Goal: Transaction & Acquisition: Subscribe to service/newsletter

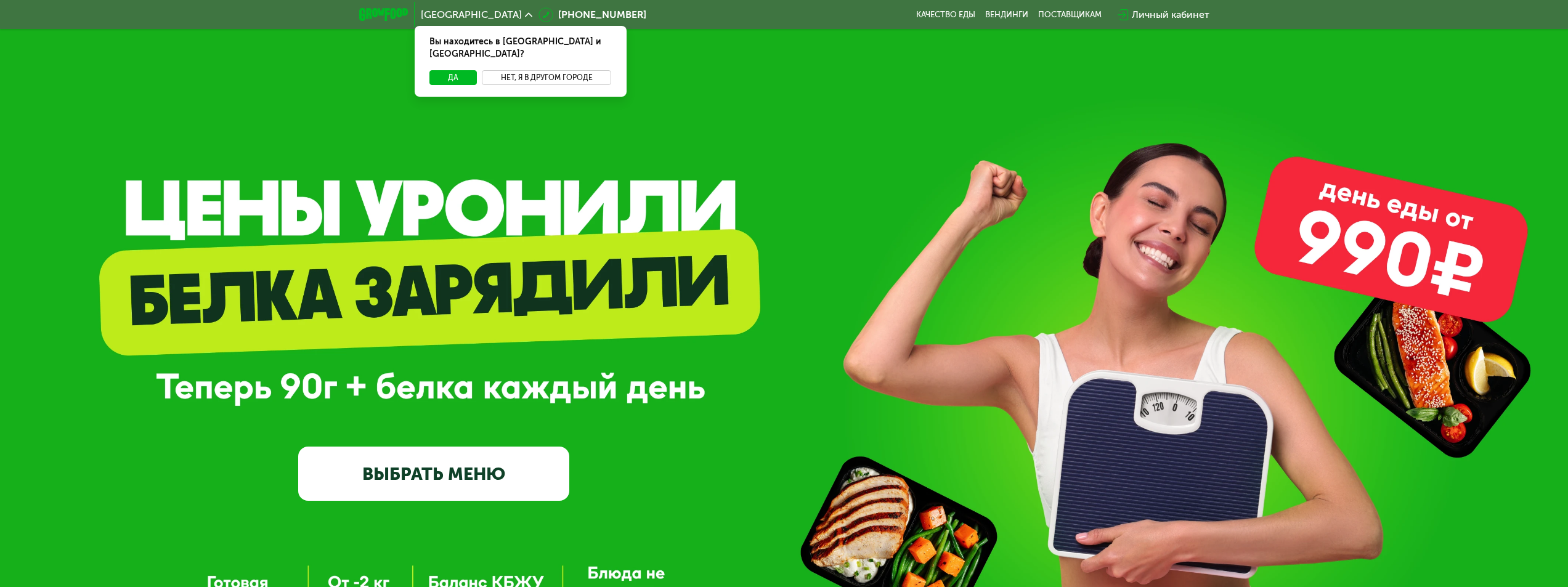
click at [515, 70] on button "Нет, я в другом городе" at bounding box center [546, 78] width 130 height 15
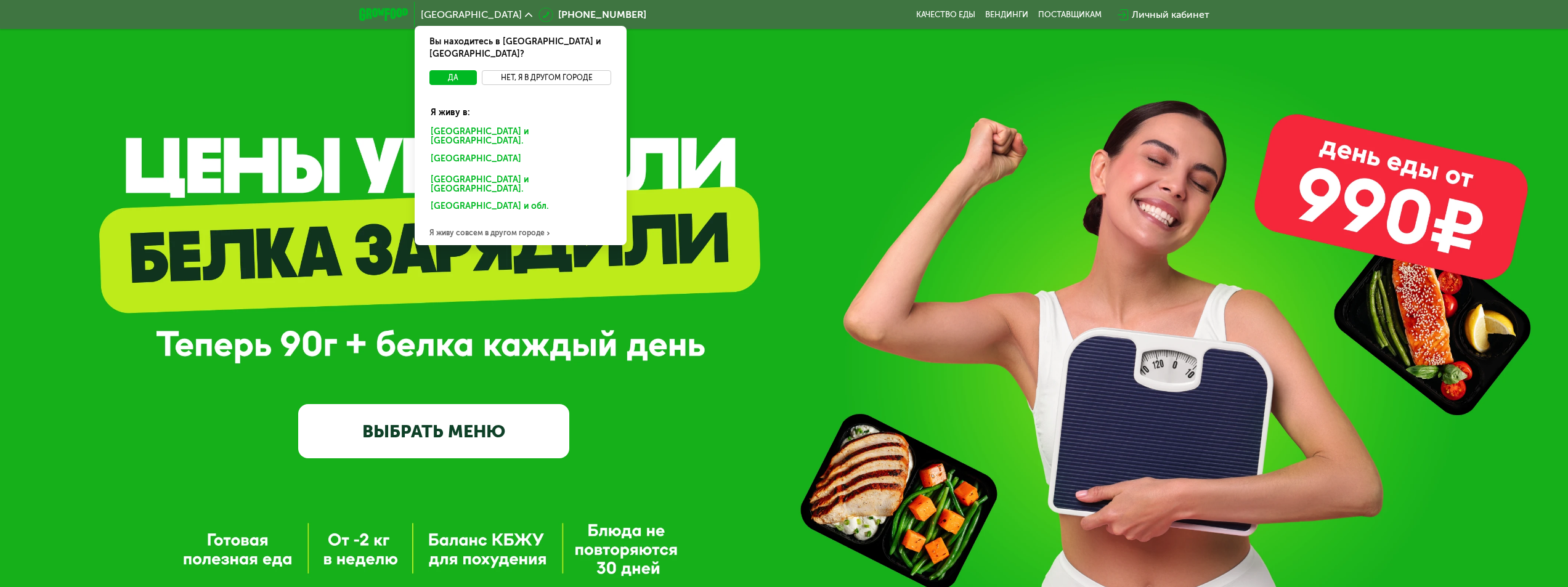
scroll to position [62, 0]
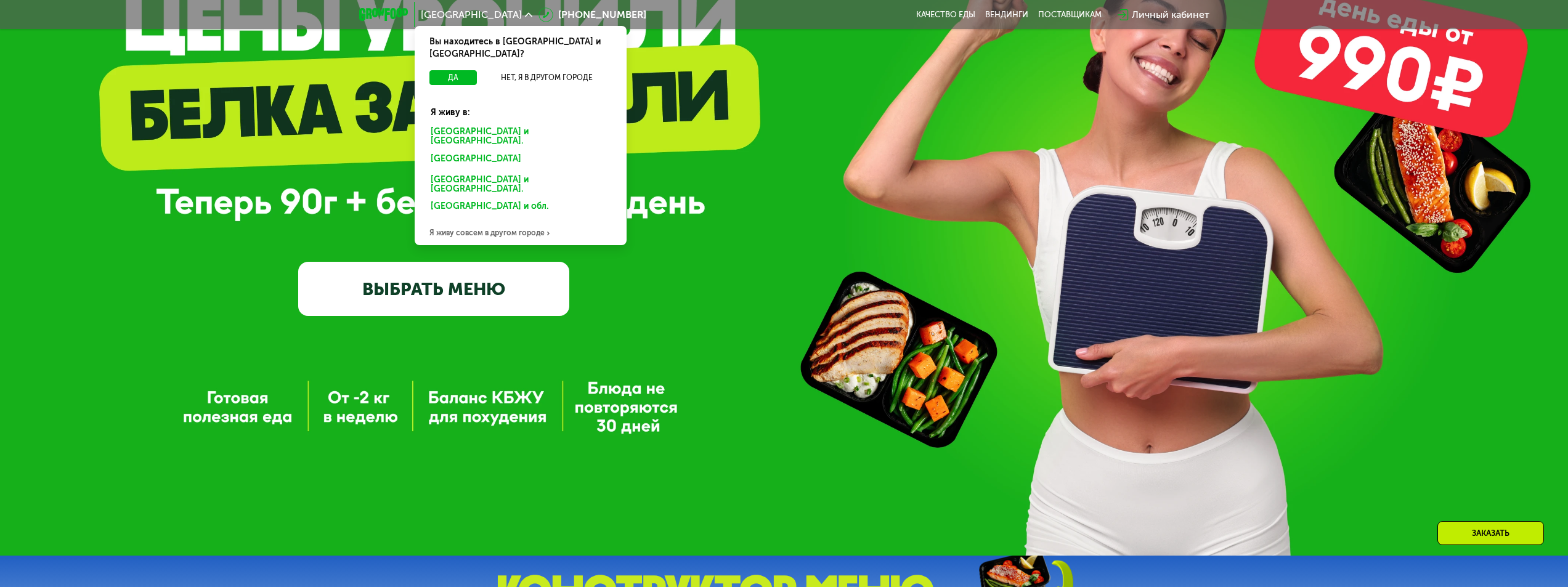
click at [348, 286] on link "ВЫБРАТЬ МЕНЮ" at bounding box center [434, 289] width 271 height 54
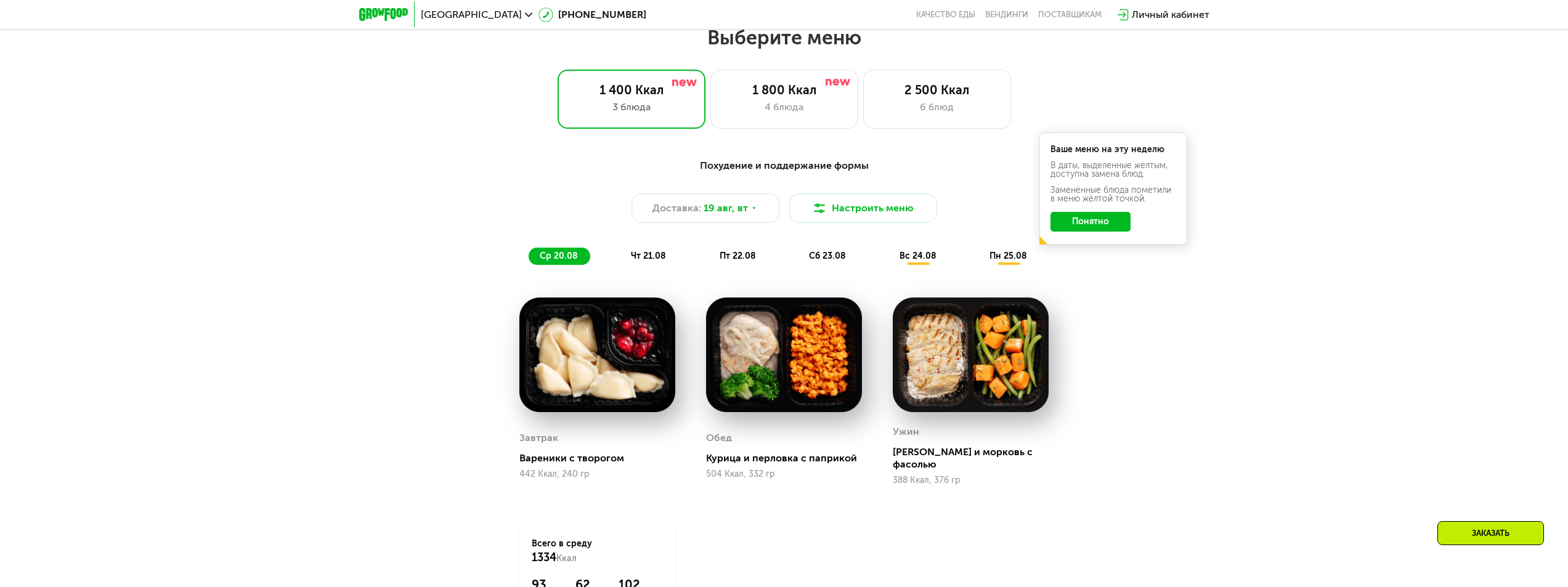
scroll to position [851, 0]
click at [811, 114] on div "4 блюда" at bounding box center [784, 107] width 122 height 15
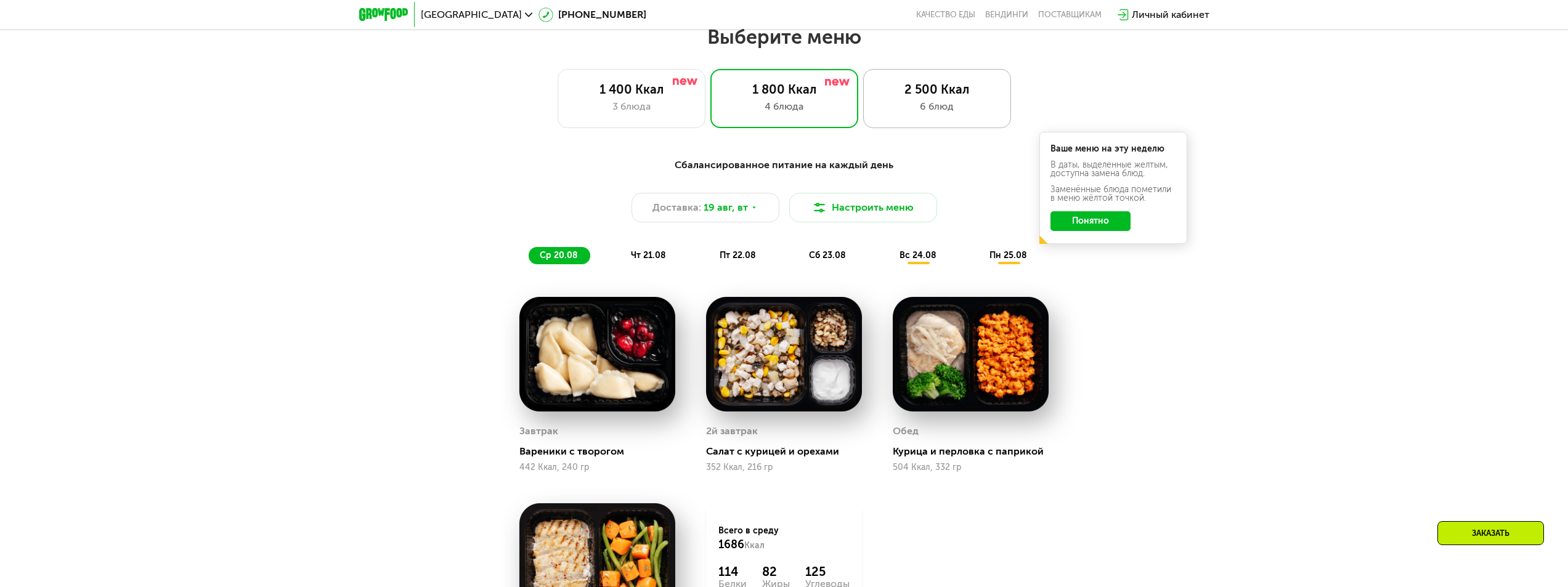
click at [906, 120] on div "2 500 Ккал 6 блюд" at bounding box center [936, 98] width 148 height 59
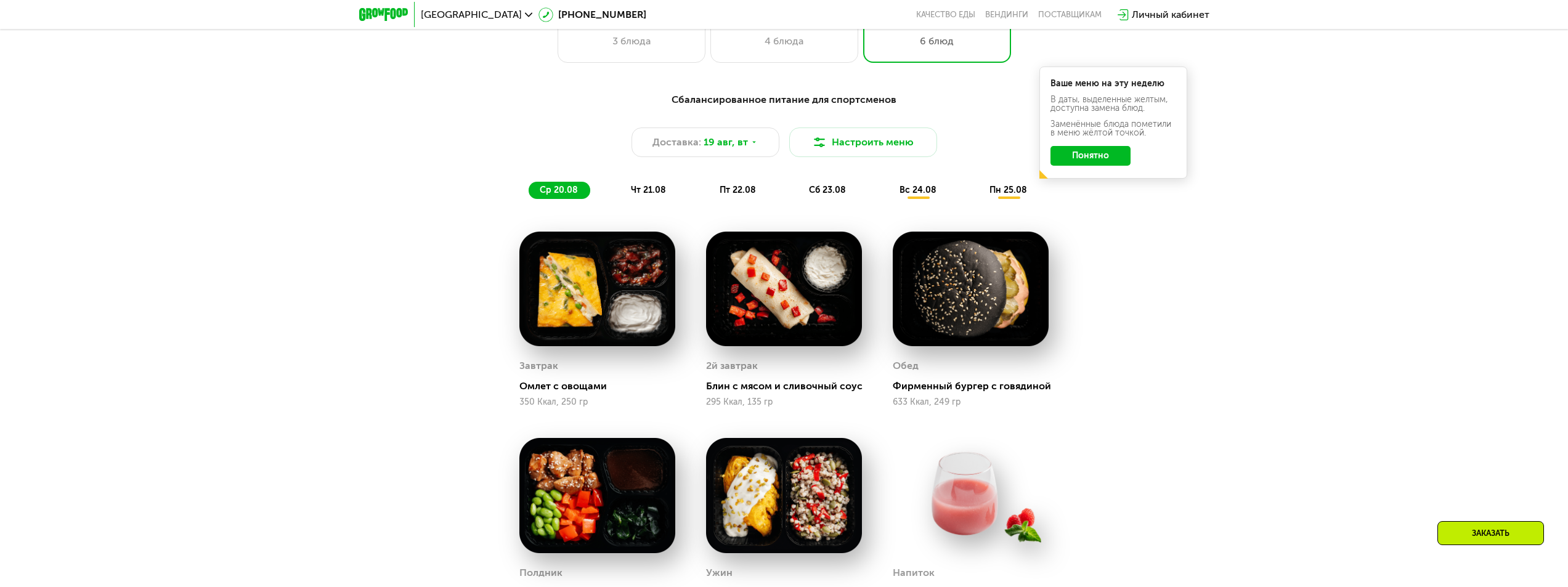
scroll to position [789, 0]
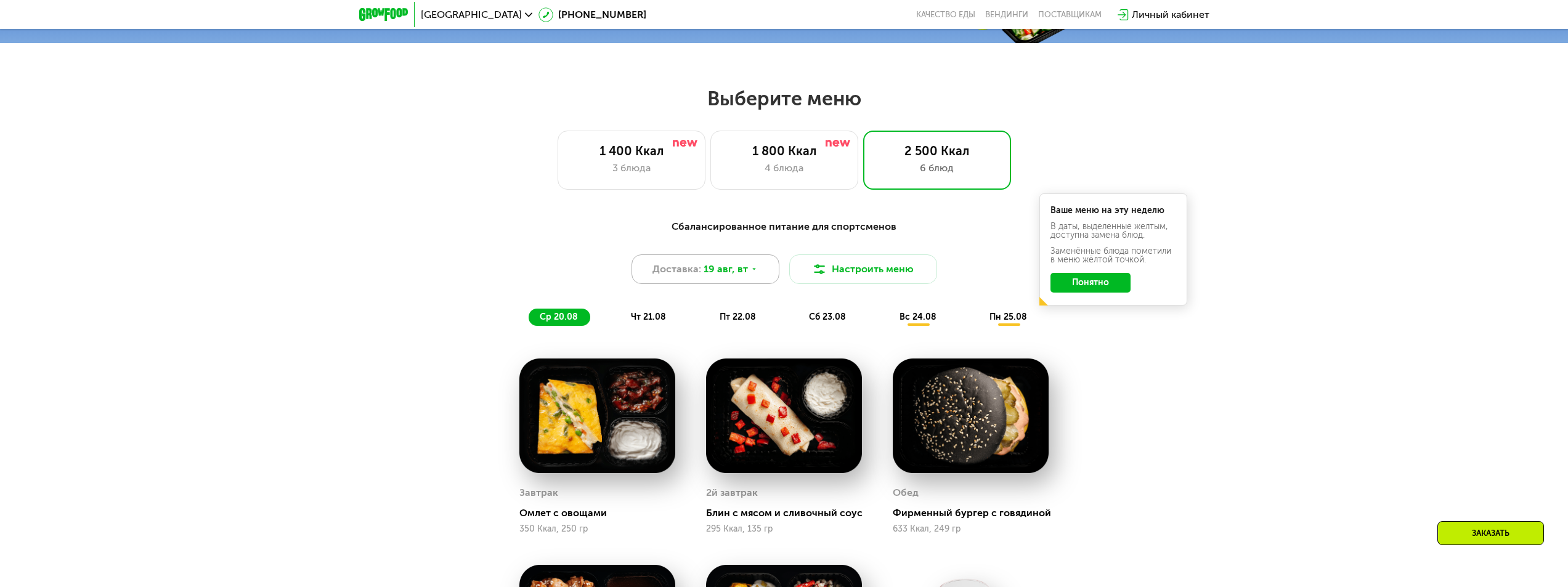
click at [757, 272] on div "Доставка: [DATE]" at bounding box center [705, 269] width 148 height 29
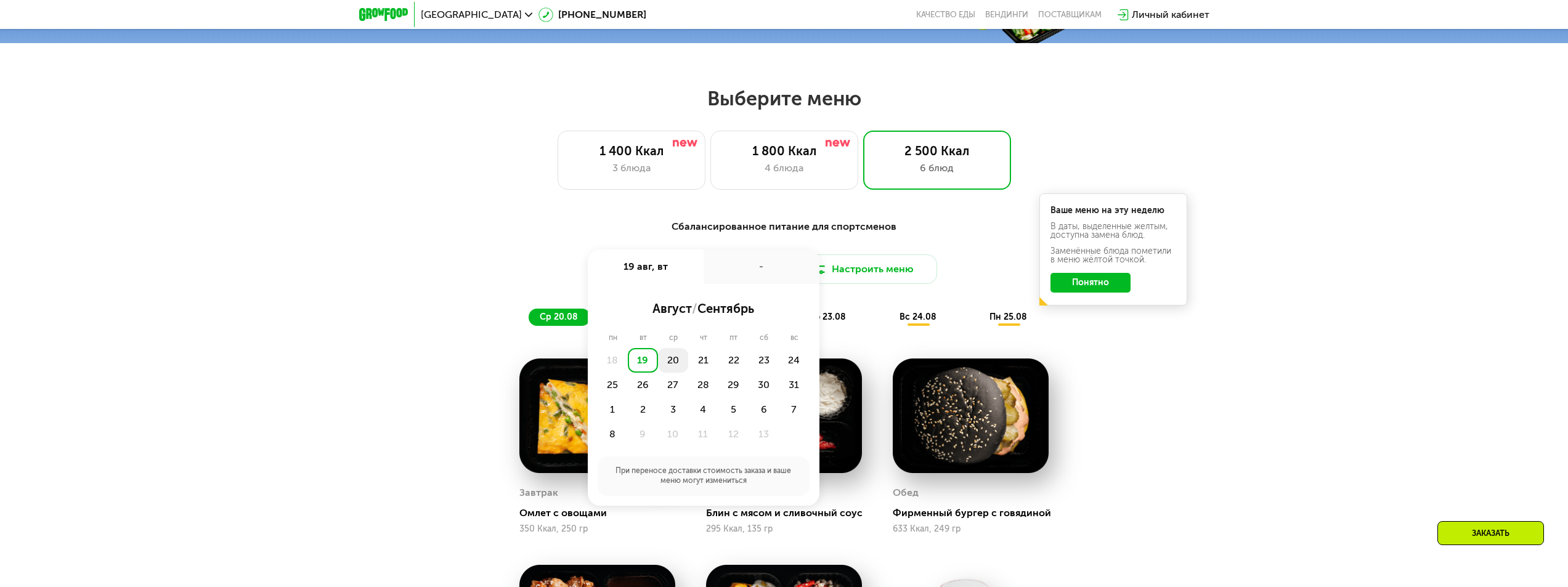
click at [688, 360] on div "20" at bounding box center [703, 360] width 30 height 24
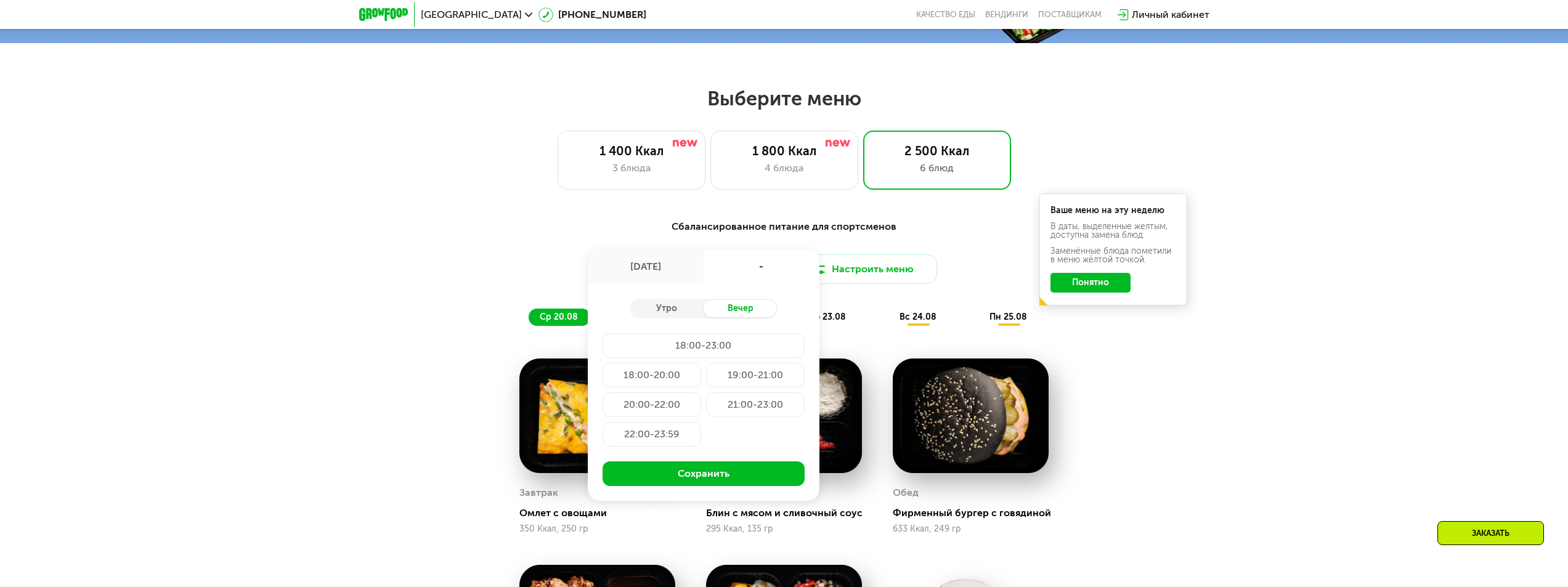
click at [525, 227] on div "Сбалансированное питание для спортсменов" at bounding box center [784, 227] width 730 height 16
